Goal: Communication & Community: Answer question/provide support

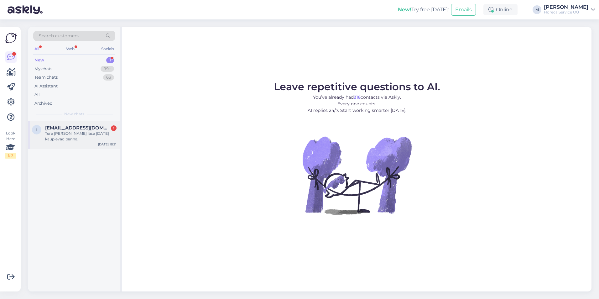
click at [83, 134] on div "Tere [PERSON_NAME] lase [DATE] kauplevad panna." at bounding box center [80, 136] width 71 height 11
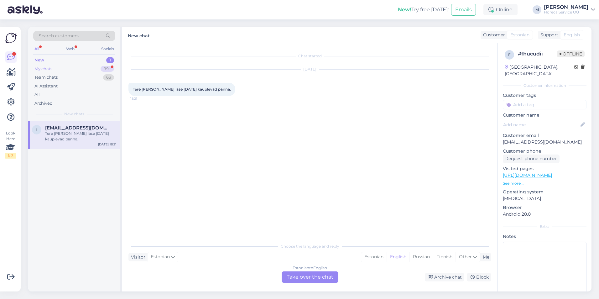
click at [89, 69] on div "My chats 99+" at bounding box center [74, 68] width 82 height 9
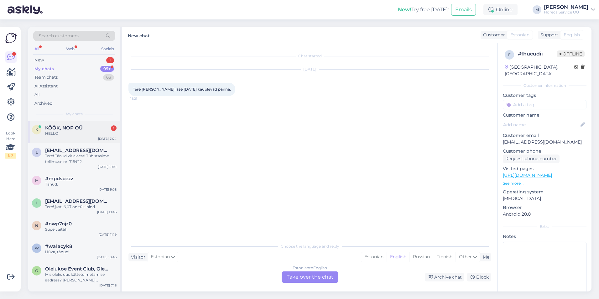
click at [75, 129] on span "KÖÖK, NOP OÜ" at bounding box center [64, 128] width 38 height 6
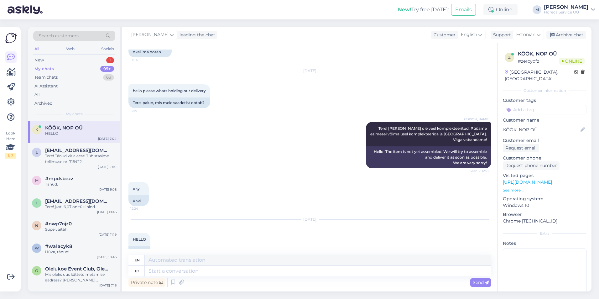
scroll to position [1156, 0]
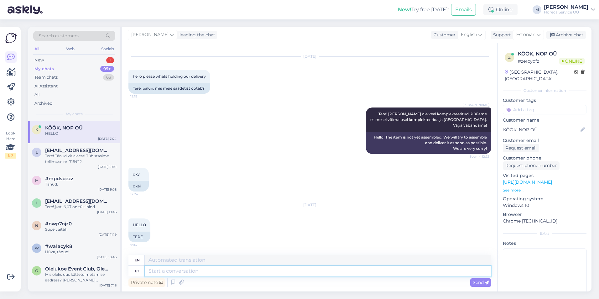
click at [175, 269] on textarea at bounding box center [318, 270] width 346 height 11
type textarea "tere!"
type textarea "hello!"
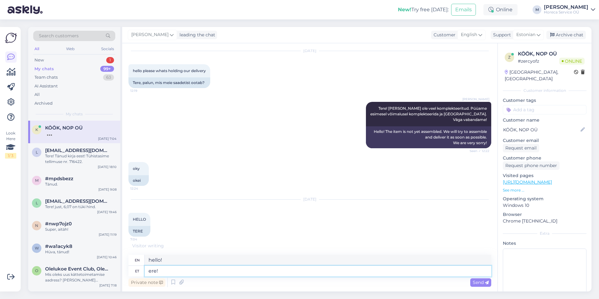
type textarea "Tere!"
type textarea "Hello!"
type textarea "Tere!"
click at [476, 281] on span "Send" at bounding box center [480, 282] width 16 height 6
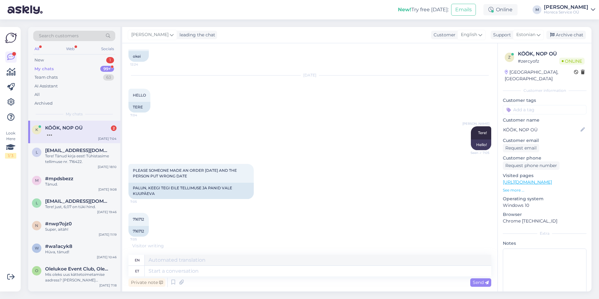
scroll to position [1286, 0]
drag, startPoint x: 145, startPoint y: 230, endPoint x: 132, endPoint y: 230, distance: 13.5
click at [132, 230] on div "716712" at bounding box center [138, 230] width 20 height 11
copy div "716712"
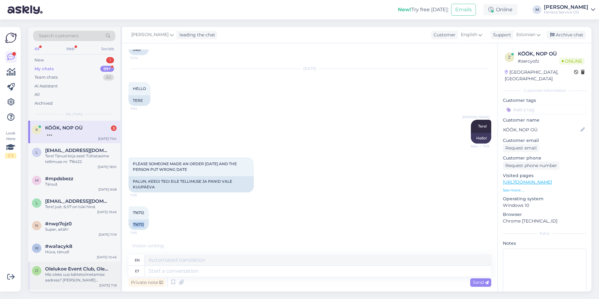
scroll to position [1324, 0]
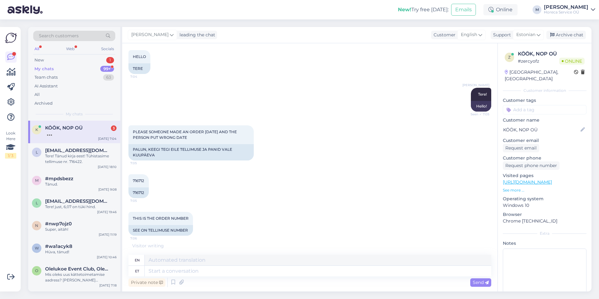
click at [200, 206] on div "THIS IS THE ORDER NUMBER 7:06 SEE ON TELLIMUSE NUMBER" at bounding box center [309, 224] width 363 height 38
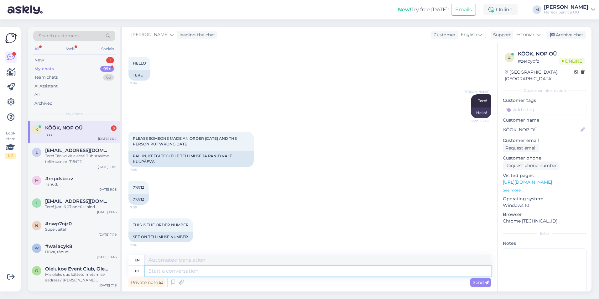
click at [219, 268] on textarea at bounding box center [318, 270] width 346 height 11
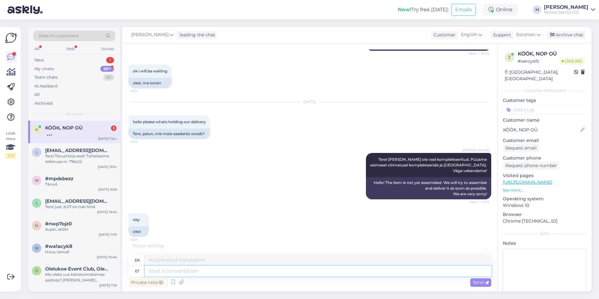
scroll to position [1324, 0]
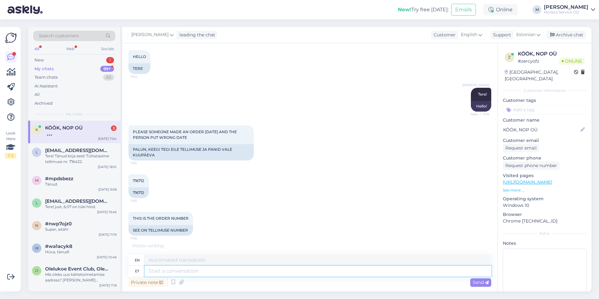
click at [163, 270] on textarea at bounding box center [318, 270] width 346 height 11
click at [167, 272] on textarea at bounding box center [318, 270] width 346 height 11
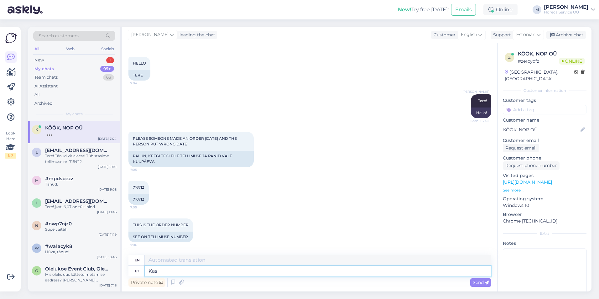
type textarea "Kas s"
type textarea "Is"
type textarea "[PERSON_NAME]"
type textarea "Is sex"
type textarea "Kas soovite tel"
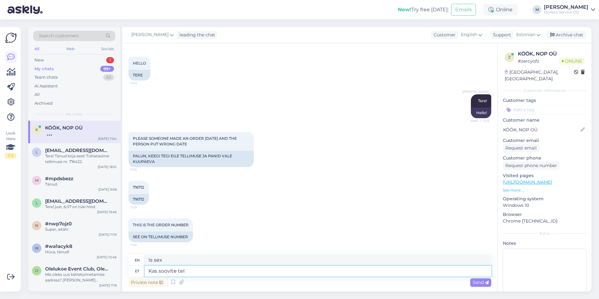
type textarea "Do you want"
type textarea "Kas soovite tellimust nr"
type textarea "Do you want an order?"
type textarea "Kas soovite tellimust nr."
type textarea "Do you want order no."
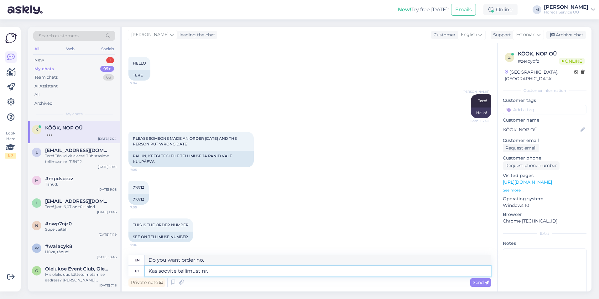
paste textarea "716712"
type textarea "Kas soovite tellimust nr. 716712 tä"
type textarea "Would you like to order No. 716712?"
type textarea "Kas soovite tellimust nr. 716712 [PERSON_NAME],"
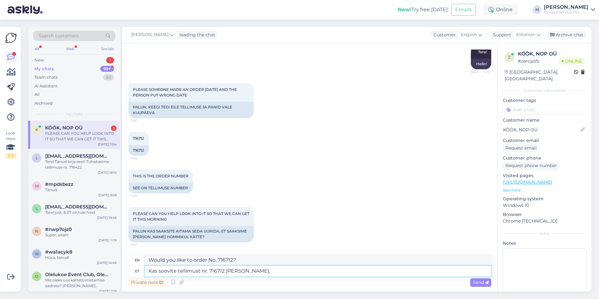
type textarea "Would you like to place order no. 716712 [DATE],"
drag, startPoint x: 257, startPoint y: 272, endPoint x: 75, endPoint y: 274, distance: 181.9
click at [75, 274] on div "Search customers All Web Socials New 1 My chats 99+ Team chats 63 AI Assistant …" at bounding box center [309, 159] width 563 height 264
click at [179, 269] on textarea at bounding box center [318, 270] width 346 height 11
type textarea "Tõstsin"
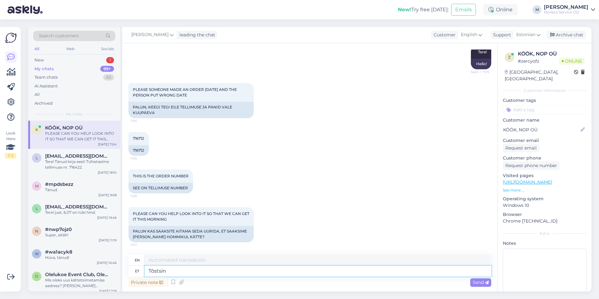
type textarea "I lifted"
type textarea "Tänan! Tõstsin"
type textarea "Thank you! I picked up."
type textarea "Tänan! Tõstsin tellimuse tä"
type textarea "Thank you! I have placed an order."
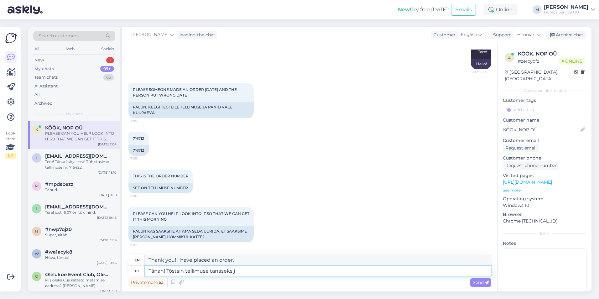
type textarea "Tänan! Tõstsin tellimuse tänaseks ja"
type textarea "Thank you! I picked up the order for [DATE]."
type textarea "Tänan! Tõstsin tellimuse tänaseks ja t"
type textarea "Thank you! I picked up the order [DATE] and"
type textarea "Tänan! Tõstsin tellimuse tänaseks ja tarnime esi"
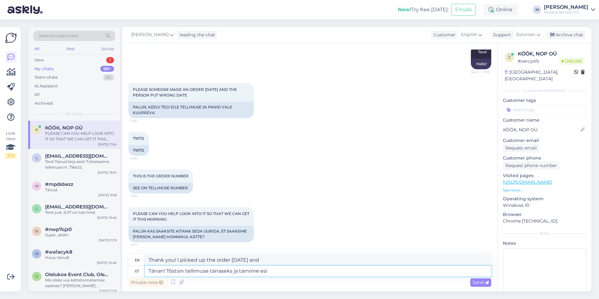
type textarea "Thank you! I placed my order [DATE] and we will deliver."
type textarea "Tänan! Tõstsin tellimuse tänaseks ja tarnime esimesel võ"
type textarea "Thank you! I placed my order [DATE] and we will deliver it on the first"
type textarea "Tänan! Tõstsin tellimuse tänaseks ja tarnime esimesel võimalusel"
type textarea "Thank you! I placed the order for [DATE] and we will deliver as soon as possible"
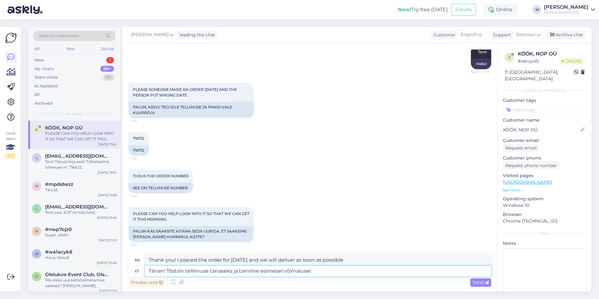
type textarea "Tänan! Tõstsin tellimuse tänaseks ja tarnime esimesel võimalusel."
type textarea "Thank you! I placed the order [DATE] and we will deliver as soon as possible."
type textarea "Tänan! Tõstsin tellimuse tänaseks ja tarnime esimesel võimalusel."
click at [485, 283] on icon at bounding box center [487, 283] width 4 height 4
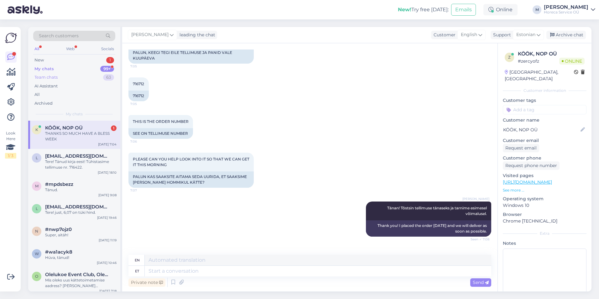
scroll to position [1452, 0]
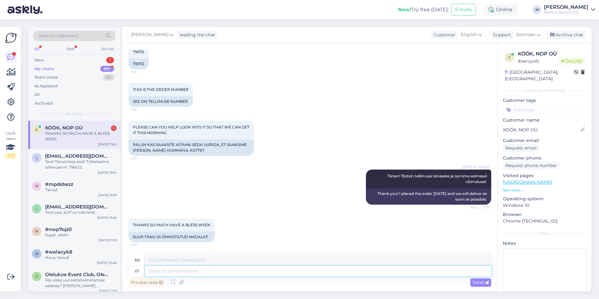
click at [179, 268] on textarea at bounding box center [318, 270] width 346 height 11
type textarea "Ilusat al"
type textarea "Beautiful"
type textarea "Ilusat algavat n"
type textarea "Have a nice start"
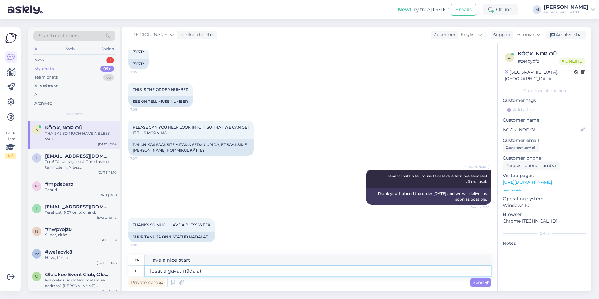
type textarea "Ilusat algavat nädalat!"
type textarea "Have a nice start to the week!"
type textarea "Ilusat"
type textarea "Beautiful"
type textarea "Ilusat nädalat te"
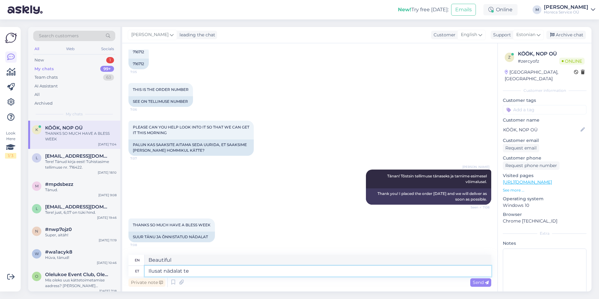
type textarea "Have a nice week"
type textarea "Ilusat nädalat teilegi!"
type textarea "Have a nice week to you too!"
type textarea "Ilusat nädalat teilegi! :)"
type textarea "Have a nice week to you too! :)"
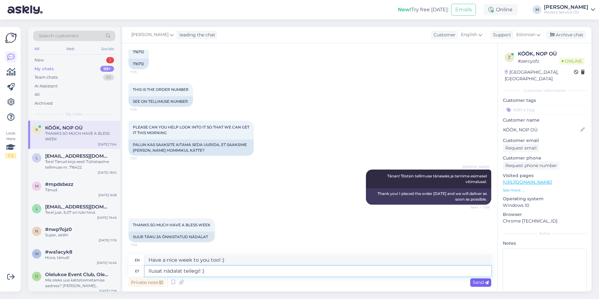
type textarea "Ilusat nädalat teilegi! :)"
click at [485, 284] on icon at bounding box center [487, 283] width 4 height 4
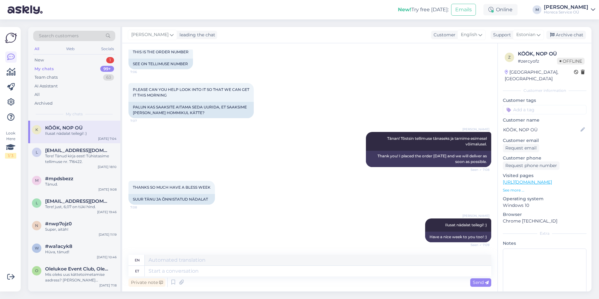
click at [268, 286] on div "Private note Send" at bounding box center [309, 282] width 363 height 12
click at [74, 59] on div "New 1" at bounding box center [74, 60] width 82 height 9
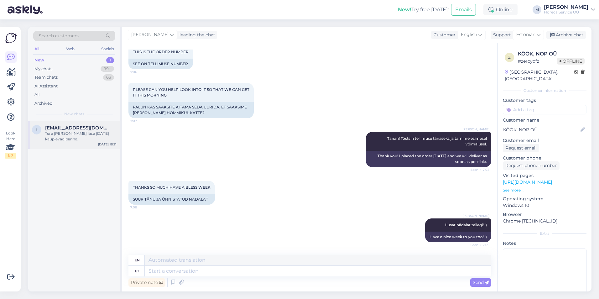
click at [87, 136] on div "Tere [PERSON_NAME] lase [DATE] kauplevad panna." at bounding box center [80, 136] width 71 height 11
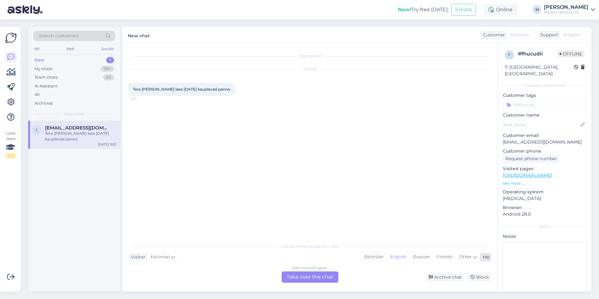
click at [377, 255] on div "Estonian" at bounding box center [373, 256] width 25 height 9
click at [317, 273] on div "Estonian to Estonian Take over the chat" at bounding box center [309, 276] width 57 height 11
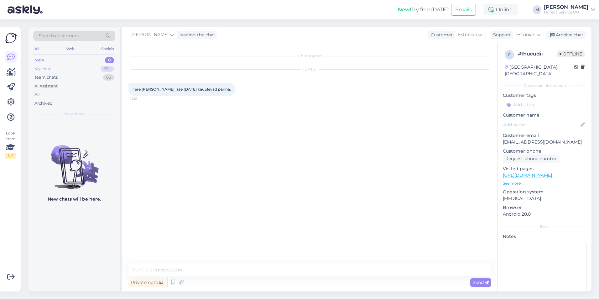
click at [70, 70] on div "My chats 99+" at bounding box center [74, 68] width 82 height 9
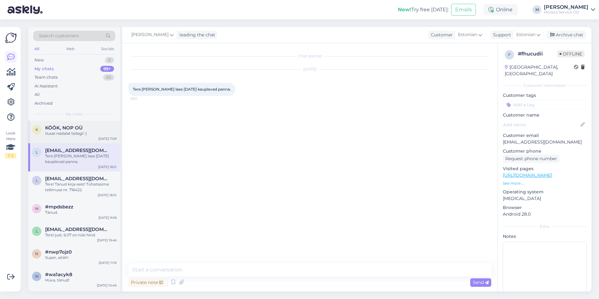
click at [61, 133] on div "Ilusat nädalat teilegi! :)" at bounding box center [80, 134] width 71 height 6
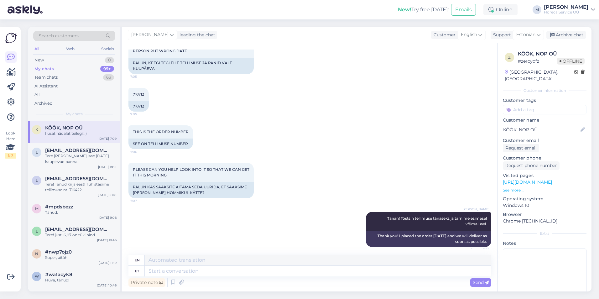
scroll to position [1490, 0]
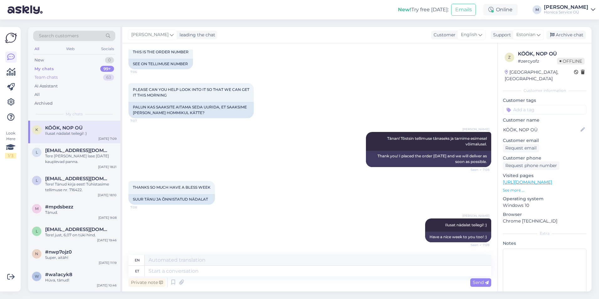
click at [78, 79] on div "Team chats 63" at bounding box center [74, 77] width 82 height 9
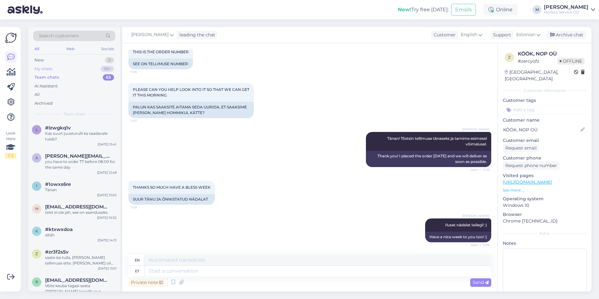
click at [81, 68] on div "My chats 99+" at bounding box center [74, 68] width 82 height 9
